Goal: Task Accomplishment & Management: Use online tool/utility

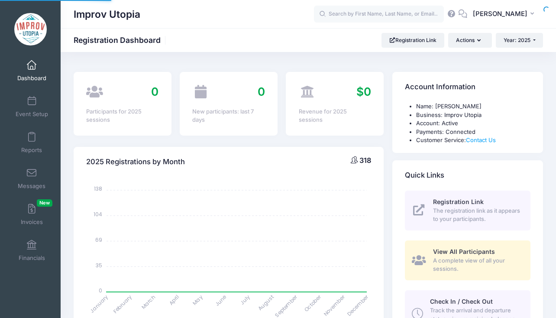
select select
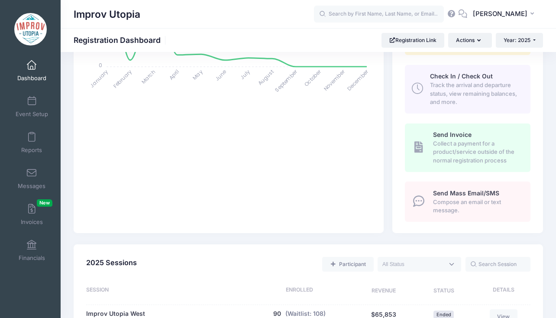
scroll to position [101, 0]
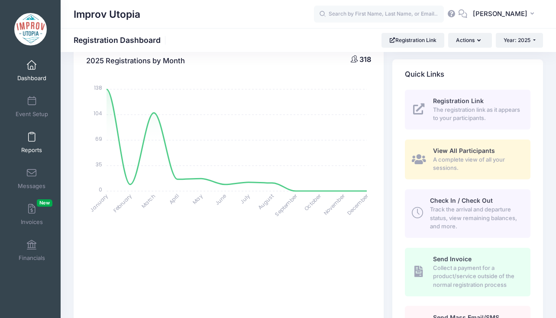
click at [32, 143] on link "Reports" at bounding box center [31, 142] width 41 height 30
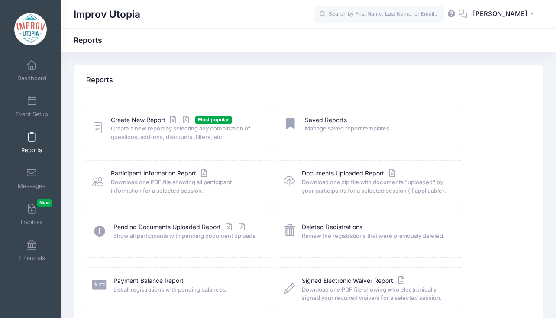
click at [138, 133] on span "Create a new report by selecting any combination of questions, add-ons, discoun…" at bounding box center [186, 132] width 150 height 17
click at [132, 117] on link "Create New Report" at bounding box center [151, 120] width 80 height 9
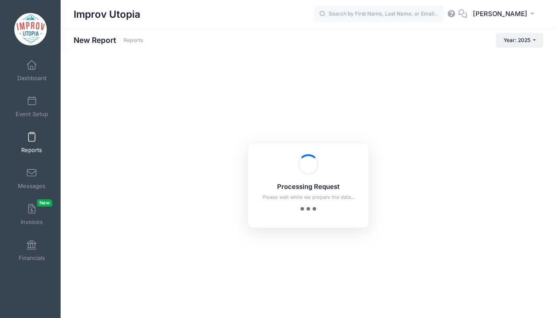
checkbox input "true"
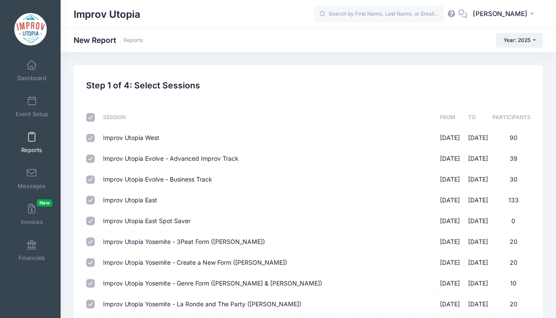
click at [92, 116] on input "checkbox" at bounding box center [90, 117] width 9 height 9
checkbox input "false"
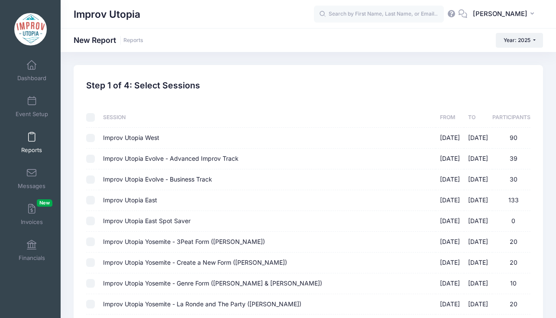
checkbox input "false"
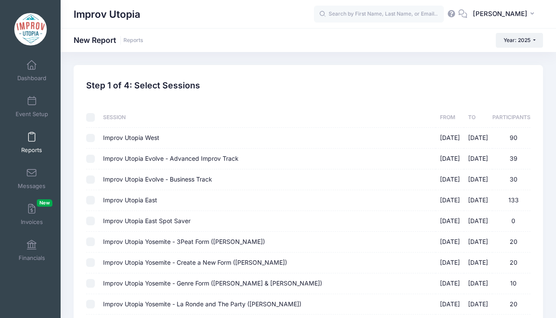
checkbox input "false"
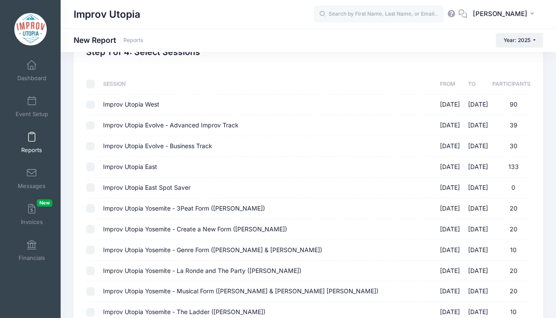
scroll to position [40, 0]
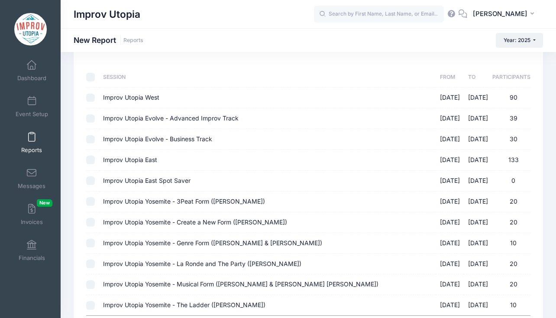
click at [91, 157] on input "Improv Utopia East 08/29/2025 - 09/01/2025 133" at bounding box center [90, 159] width 9 height 9
checkbox input "true"
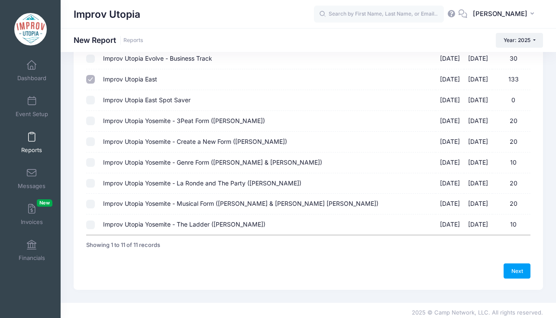
scroll to position [120, 0]
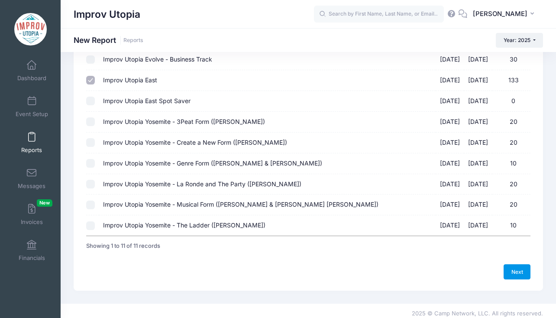
click at [520, 268] on link "Next" at bounding box center [516, 271] width 27 height 15
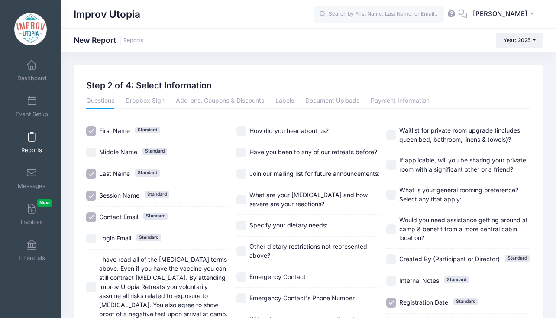
click at [91, 196] on input "Session Name Standard" at bounding box center [91, 195] width 10 height 10
click at [90, 194] on input "Session Name Standard" at bounding box center [91, 195] width 10 height 10
checkbox input "true"
click at [90, 215] on input "Contact Email Standard" at bounding box center [91, 217] width 10 height 10
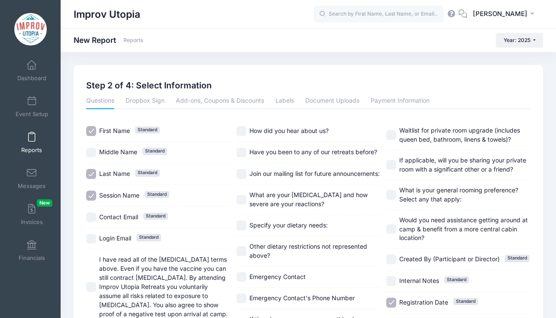
checkbox input "true"
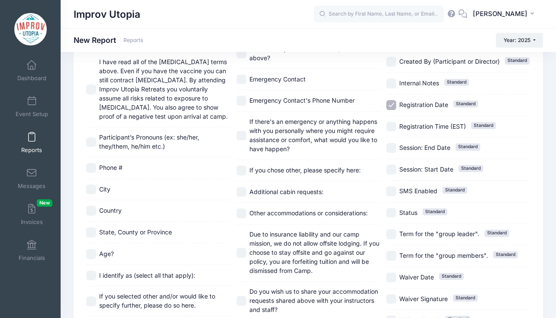
scroll to position [181, 0]
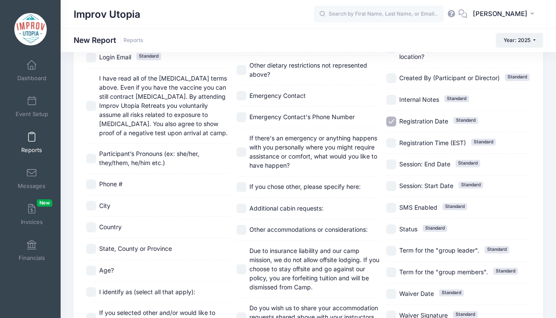
click at [393, 121] on input "Registration Date Standard" at bounding box center [391, 121] width 10 height 10
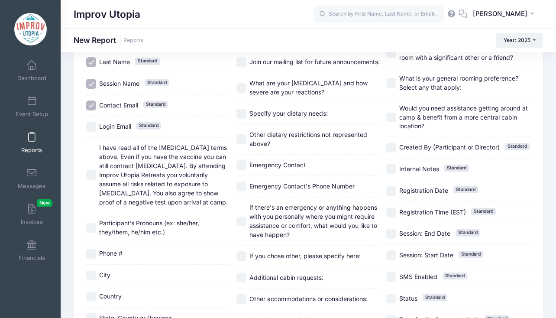
scroll to position [119, 0]
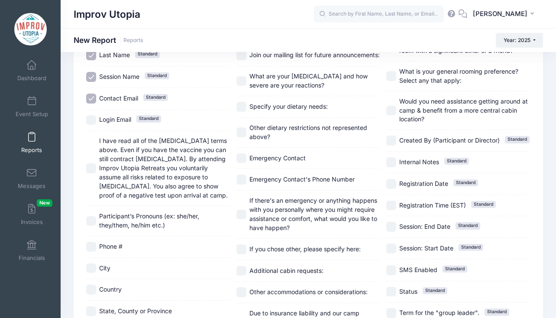
click at [391, 188] on input "Registration Date Standard" at bounding box center [391, 184] width 10 height 10
checkbox input "true"
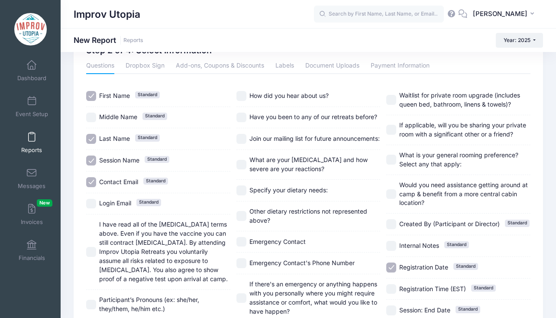
scroll to position [31, 0]
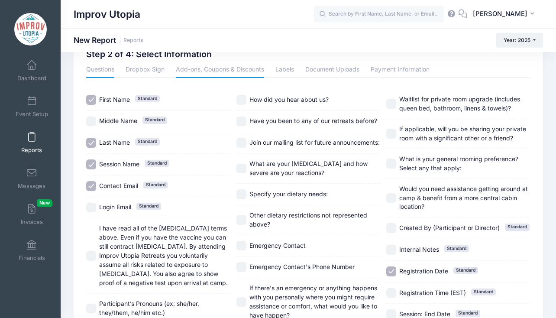
click at [218, 71] on link "Add-ons, Coupons & Discounts" at bounding box center [220, 70] width 88 height 16
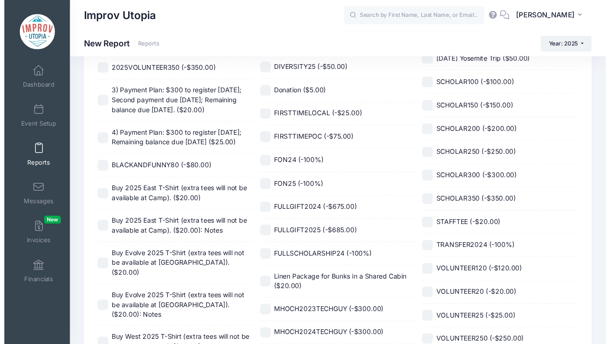
scroll to position [128, 0]
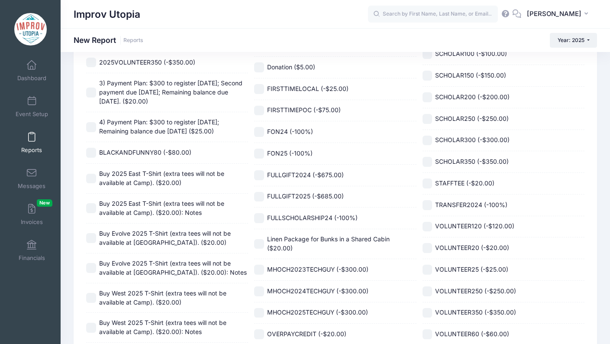
click at [92, 174] on input "Buy 2025 East T-Shirt (extra tees will not be available at Camp). ($20.00)" at bounding box center [91, 179] width 10 height 10
checkbox input "true"
click at [92, 203] on input "Buy 2025 East T-Shirt (extra tees will not be available at Camp). ($20.00): Not…" at bounding box center [91, 208] width 10 height 10
checkbox input "true"
click at [93, 233] on input "Buy Evolve 2025 T-Shirt (extra tees will not be available at Camp). ($20.00)" at bounding box center [91, 238] width 10 height 10
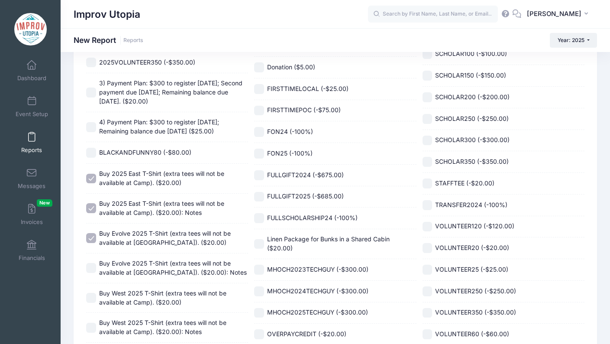
click at [93, 233] on input "Buy Evolve 2025 T-Shirt (extra tees will not be available at Camp). ($20.00)" at bounding box center [91, 238] width 10 height 10
checkbox input "false"
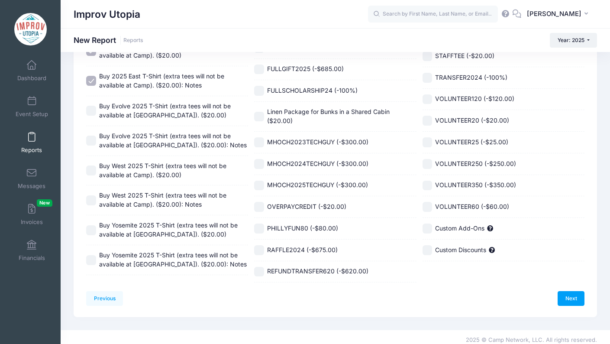
scroll to position [254, 0]
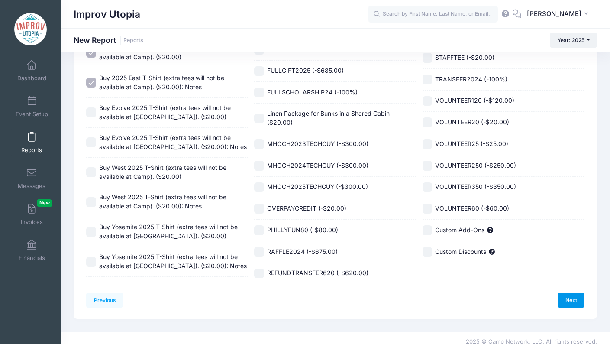
click at [555, 294] on link "Next" at bounding box center [570, 300] width 27 height 15
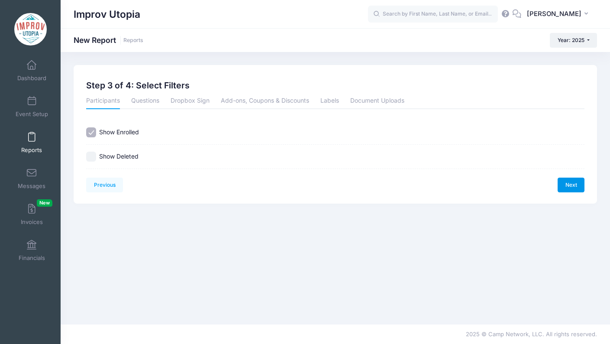
scroll to position [0, 0]
click at [555, 185] on link "Next" at bounding box center [570, 184] width 27 height 15
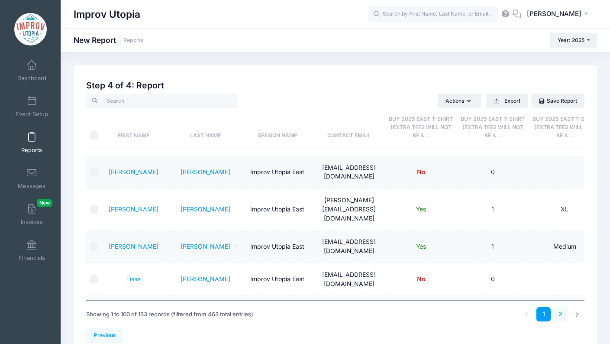
click at [555, 310] on link "2" at bounding box center [560, 314] width 14 height 14
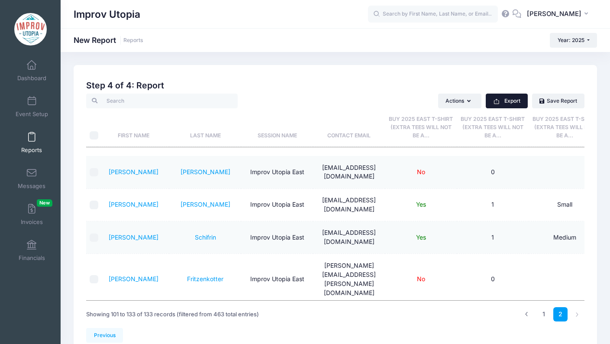
click at [513, 98] on button "Export" at bounding box center [507, 100] width 42 height 15
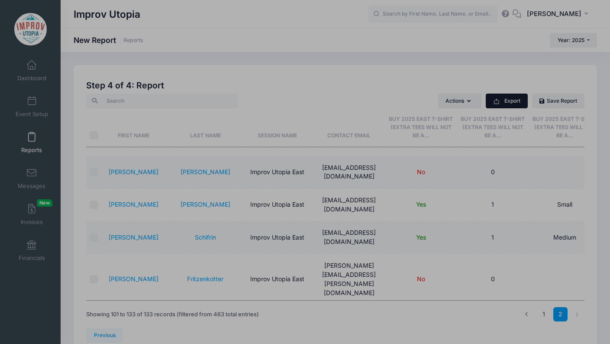
click at [513, 98] on body "Processing Request Please wait while we generate the report... Processing Reque…" at bounding box center [305, 172] width 610 height 344
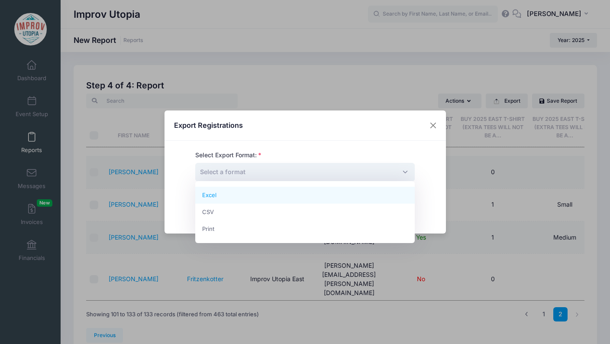
click at [334, 166] on span "Select a format" at bounding box center [304, 172] width 219 height 19
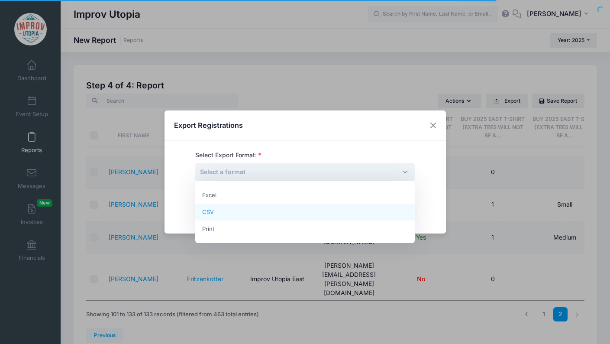
select select "csv"
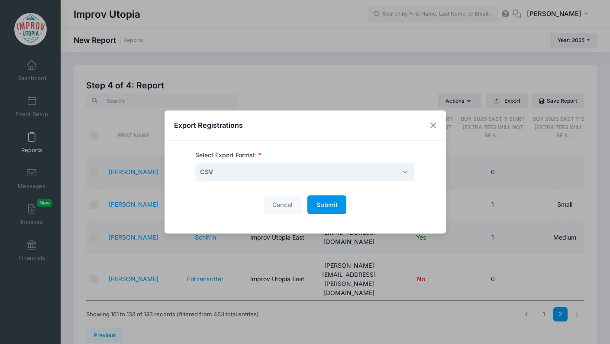
click at [323, 203] on span "Submit" at bounding box center [326, 204] width 21 height 7
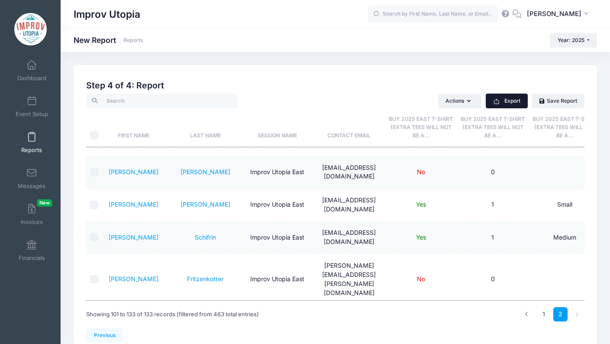
scroll to position [16, 0]
